Goal: Task Accomplishment & Management: Use online tool/utility

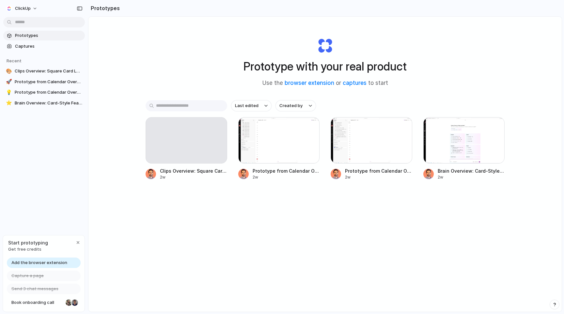
scroll to position [4, 0]
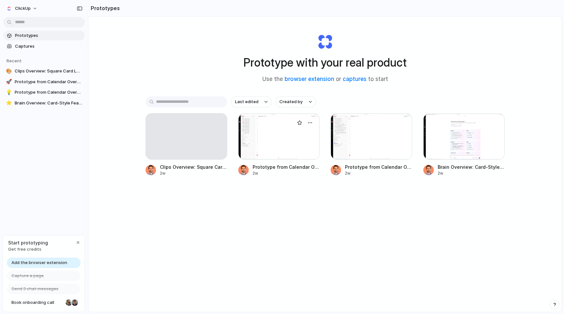
click at [278, 140] on div at bounding box center [279, 136] width 82 height 46
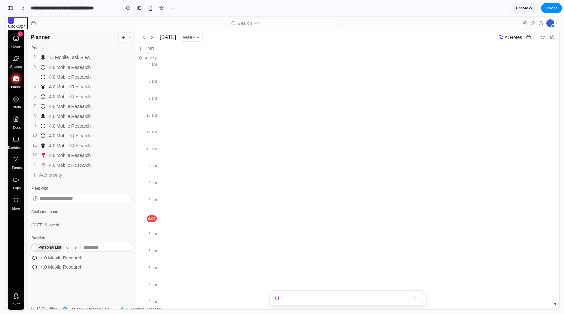
scroll to position [51, 0]
click at [10, 7] on div "button" at bounding box center [11, 8] width 6 height 5
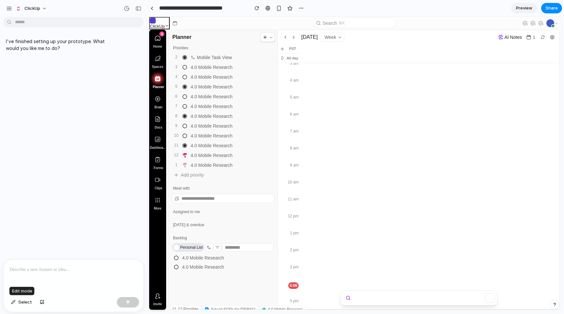
drag, startPoint x: 21, startPoint y: 304, endPoint x: 34, endPoint y: 295, distance: 15.9
click at [21, 304] on span "Select" at bounding box center [25, 302] width 14 height 7
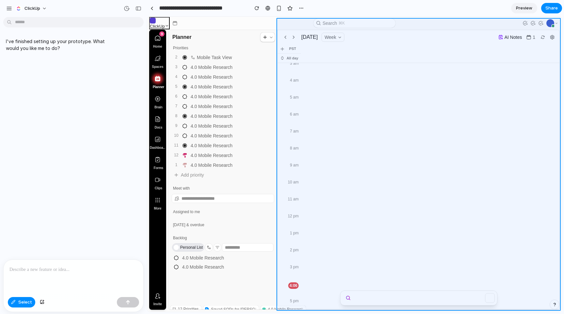
click at [544, 306] on div at bounding box center [354, 164] width 414 height 294
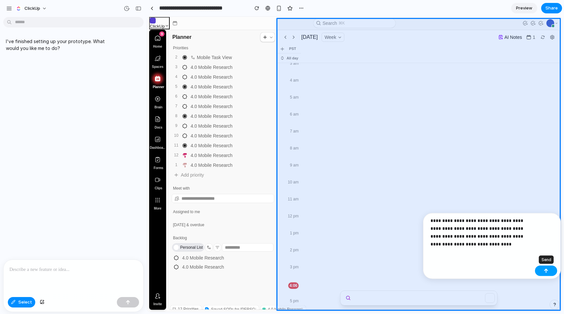
click at [543, 269] on button "button" at bounding box center [546, 270] width 22 height 10
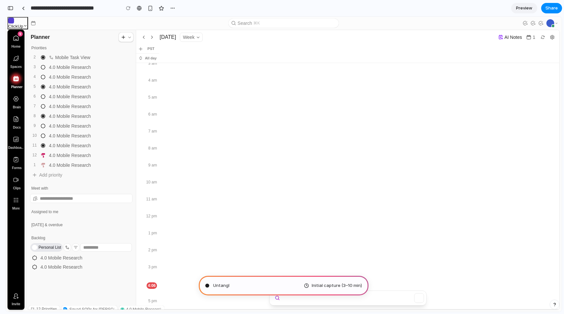
type input "**********"
